Goal: Find specific page/section: Find specific page/section

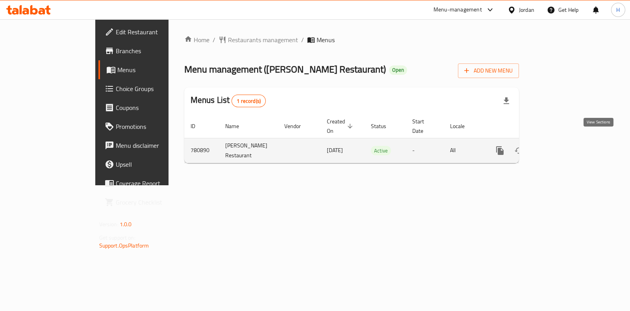
click at [561, 146] on icon "enhanced table" at bounding box center [556, 150] width 9 height 9
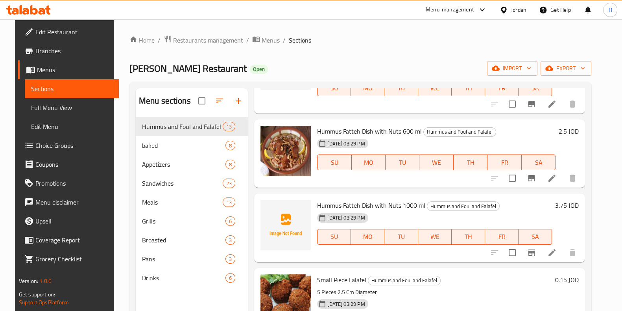
scroll to position [801, 0]
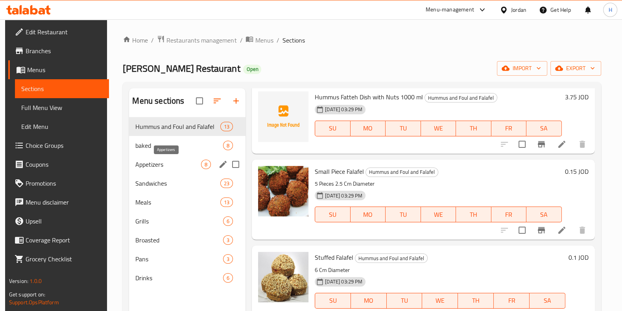
click at [157, 160] on span "Appetizers" at bounding box center [168, 163] width 66 height 9
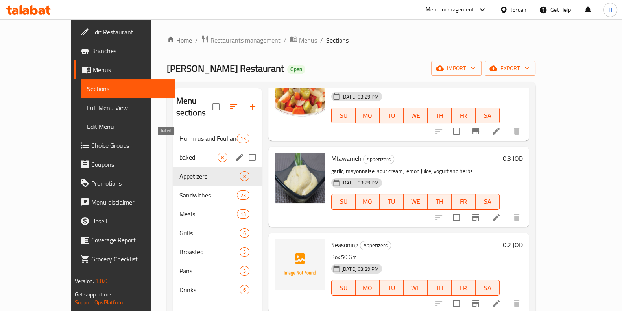
scroll to position [397, 0]
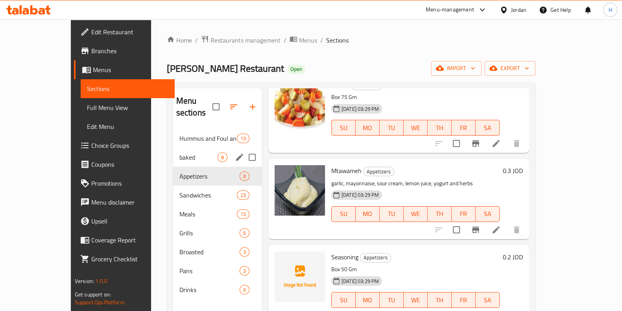
click at [173, 148] on div "baked 8" at bounding box center [217, 157] width 89 height 19
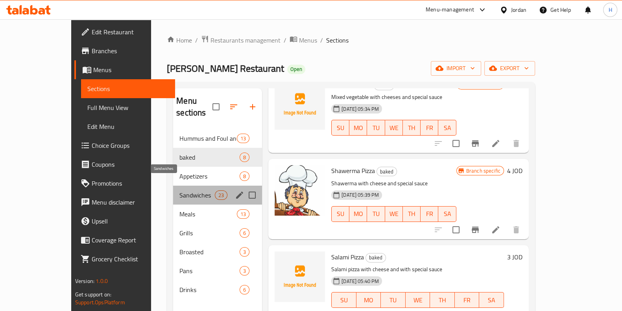
click at [180, 190] on span "Sandwiches" at bounding box center [197, 194] width 35 height 9
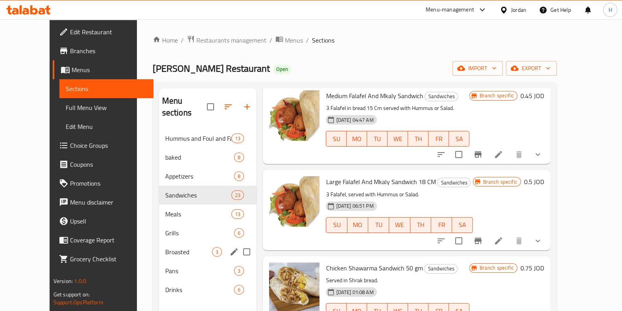
click at [167, 242] on div "Broasted 3" at bounding box center [208, 251] width 98 height 19
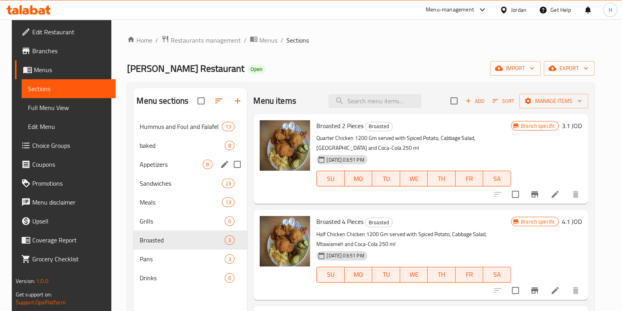
click at [167, 167] on span "Appetizers" at bounding box center [171, 163] width 63 height 9
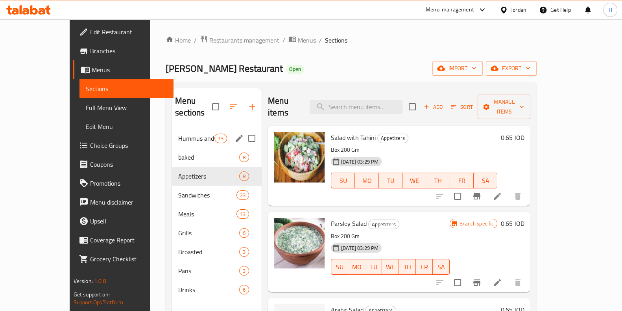
click at [179, 133] on span "Hummus and Foul and Falafel" at bounding box center [196, 137] width 36 height 9
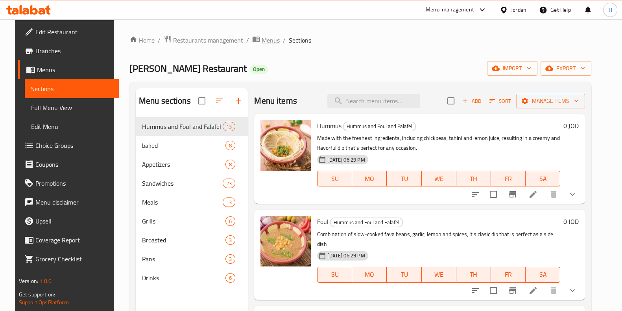
click at [262, 40] on span "Menus" at bounding box center [271, 39] width 18 height 9
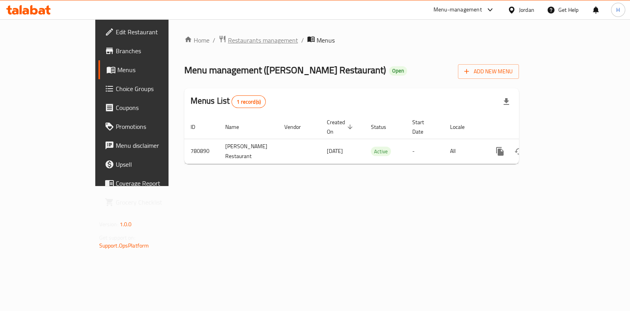
click at [228, 40] on span "Restaurants management" at bounding box center [263, 39] width 70 height 9
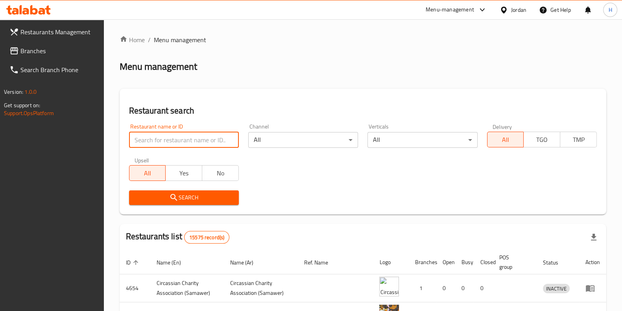
paste input "[PERSON_NAME] Restaurant"
type input "[PERSON_NAME] Restaurant"
click button "Search" at bounding box center [184, 197] width 110 height 15
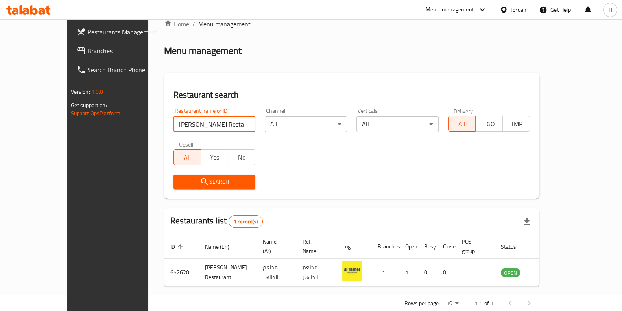
scroll to position [25, 0]
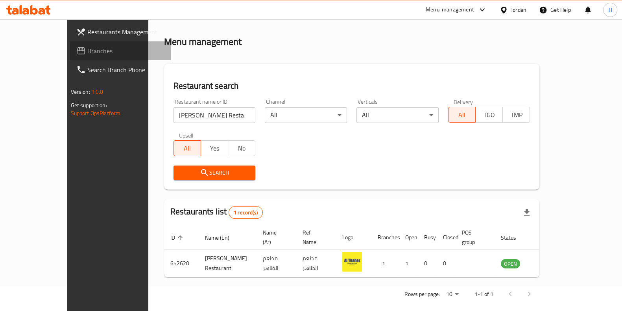
click at [87, 48] on span "Branches" at bounding box center [125, 50] width 77 height 9
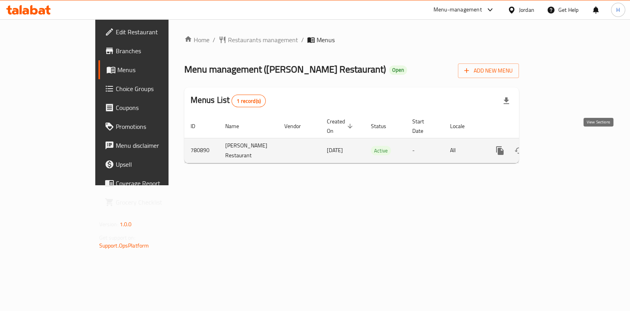
click at [561, 146] on icon "enhanced table" at bounding box center [556, 150] width 9 height 9
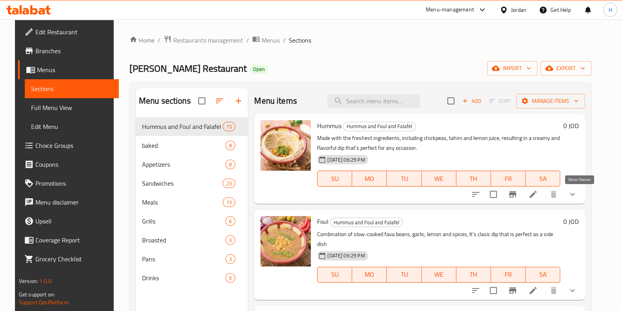
click at [578, 195] on icon "show more" at bounding box center [572, 193] width 9 height 9
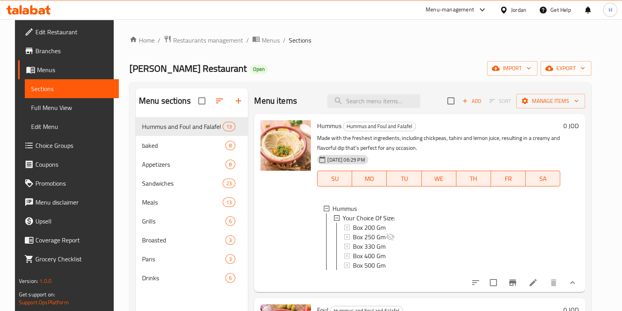
scroll to position [1, 0]
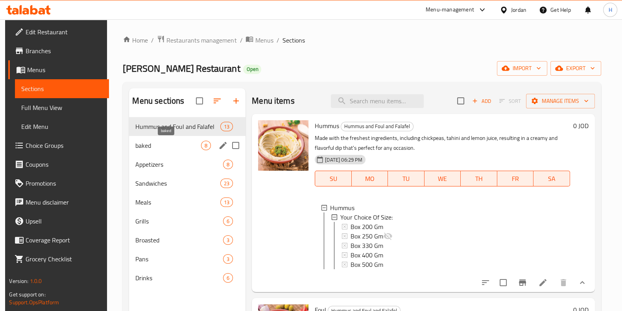
click at [185, 147] on span "baked" at bounding box center [168, 145] width 66 height 9
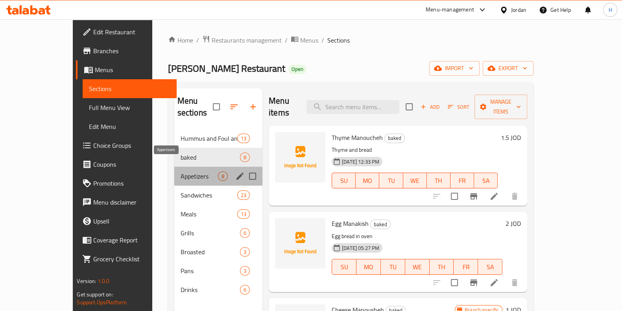
click at [181, 171] on span "Appetizers" at bounding box center [199, 175] width 37 height 9
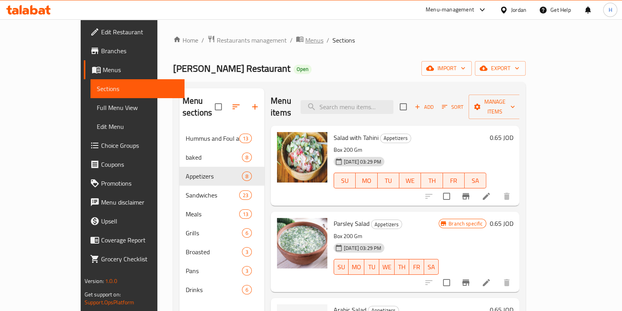
click at [306, 41] on span "Menus" at bounding box center [315, 39] width 18 height 9
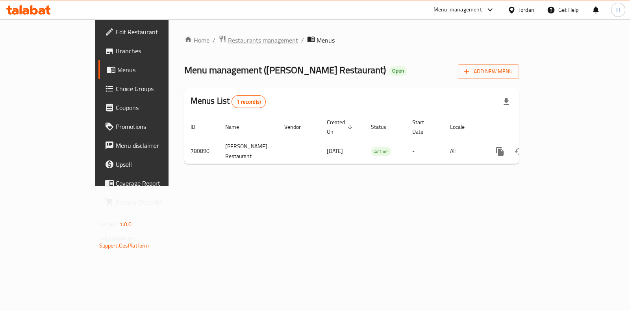
click at [228, 41] on span "Restaurants management" at bounding box center [263, 39] width 70 height 9
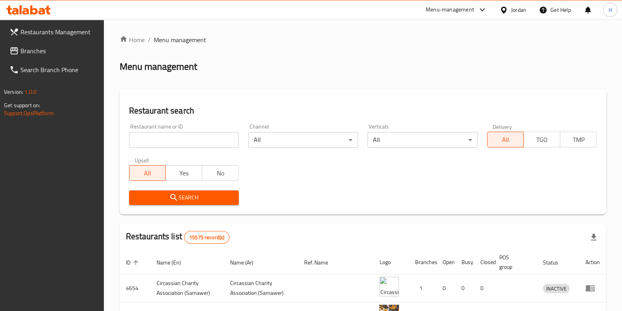
click at [208, 139] on input "search" at bounding box center [184, 140] width 110 height 16
click button "Search" at bounding box center [184, 197] width 110 height 15
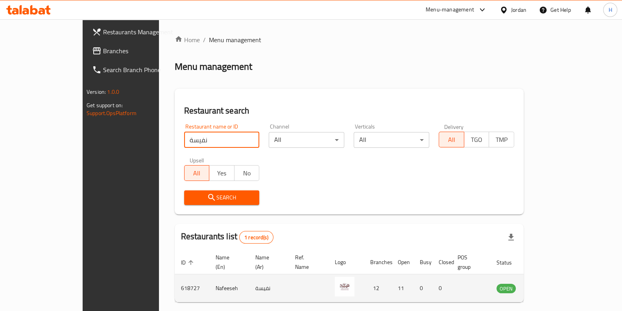
click at [209, 279] on td "Nafeeseh" at bounding box center [229, 288] width 40 height 28
copy td "Nafeeseh"
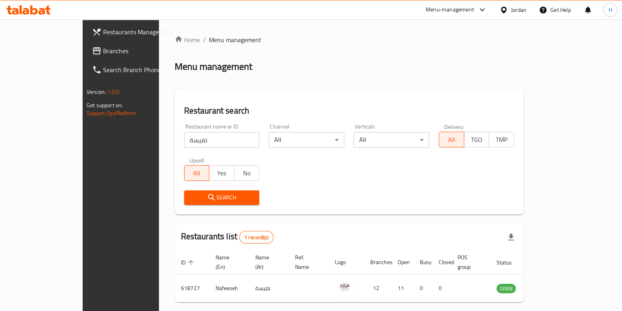
click at [200, 138] on input "نفيسة" at bounding box center [222, 140] width 76 height 16
type input "فروت س"
click button "Search" at bounding box center [222, 197] width 76 height 15
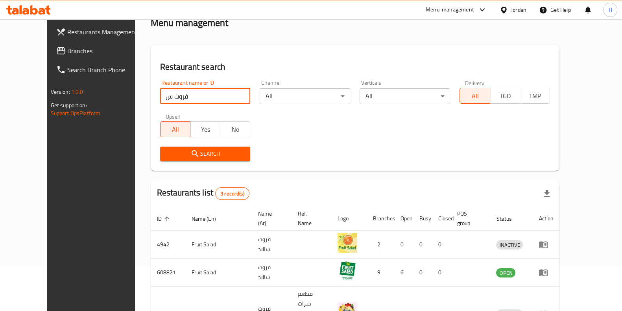
scroll to position [81, 0]
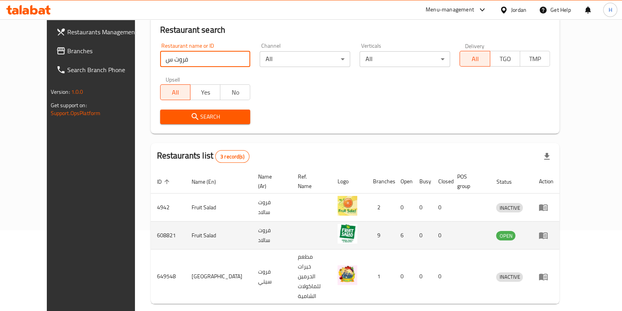
click at [185, 224] on td "Fruit Salad" at bounding box center [218, 235] width 67 height 28
copy td "Fruit Salad"
